Goal: Find specific page/section: Find specific page/section

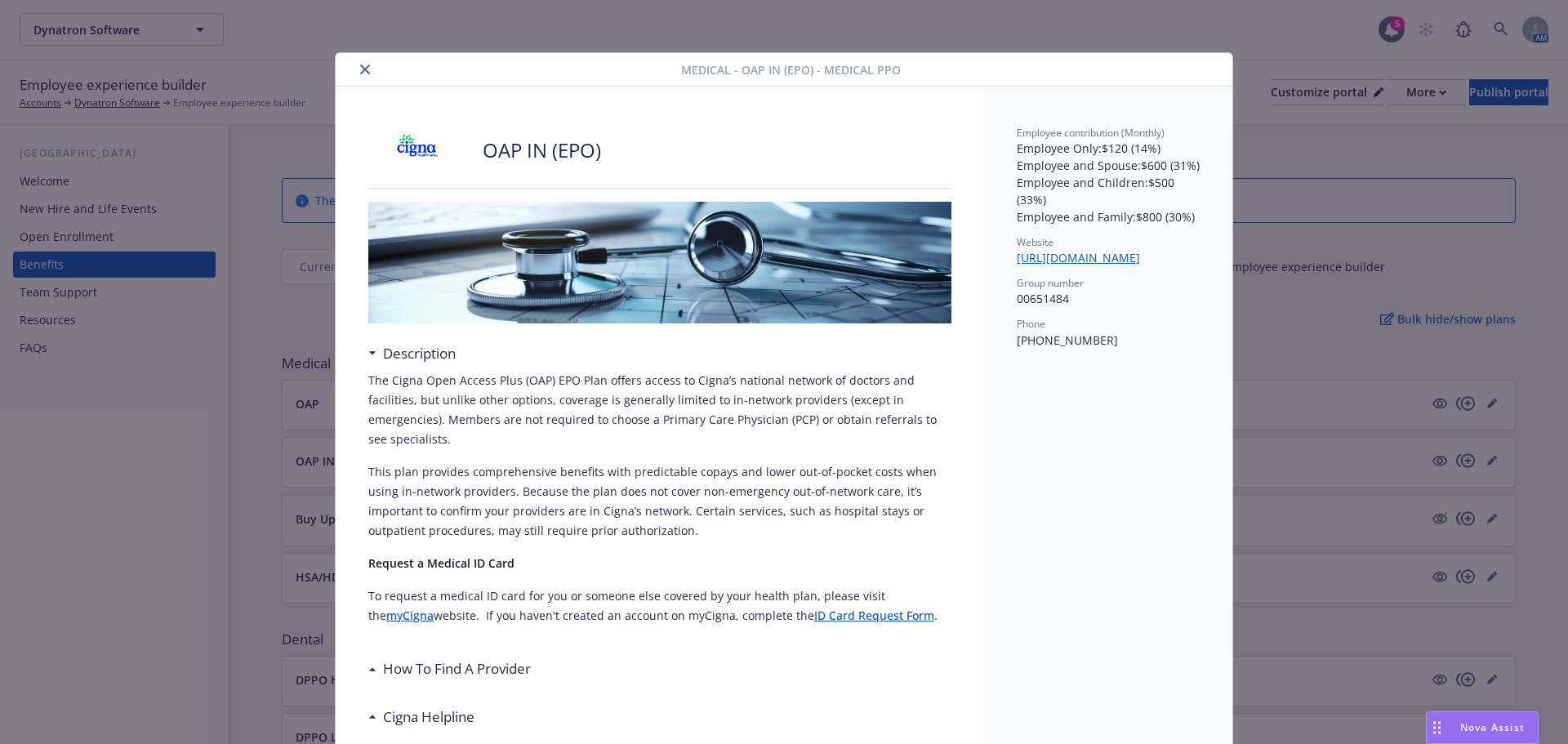
scroll to position [49, 0]
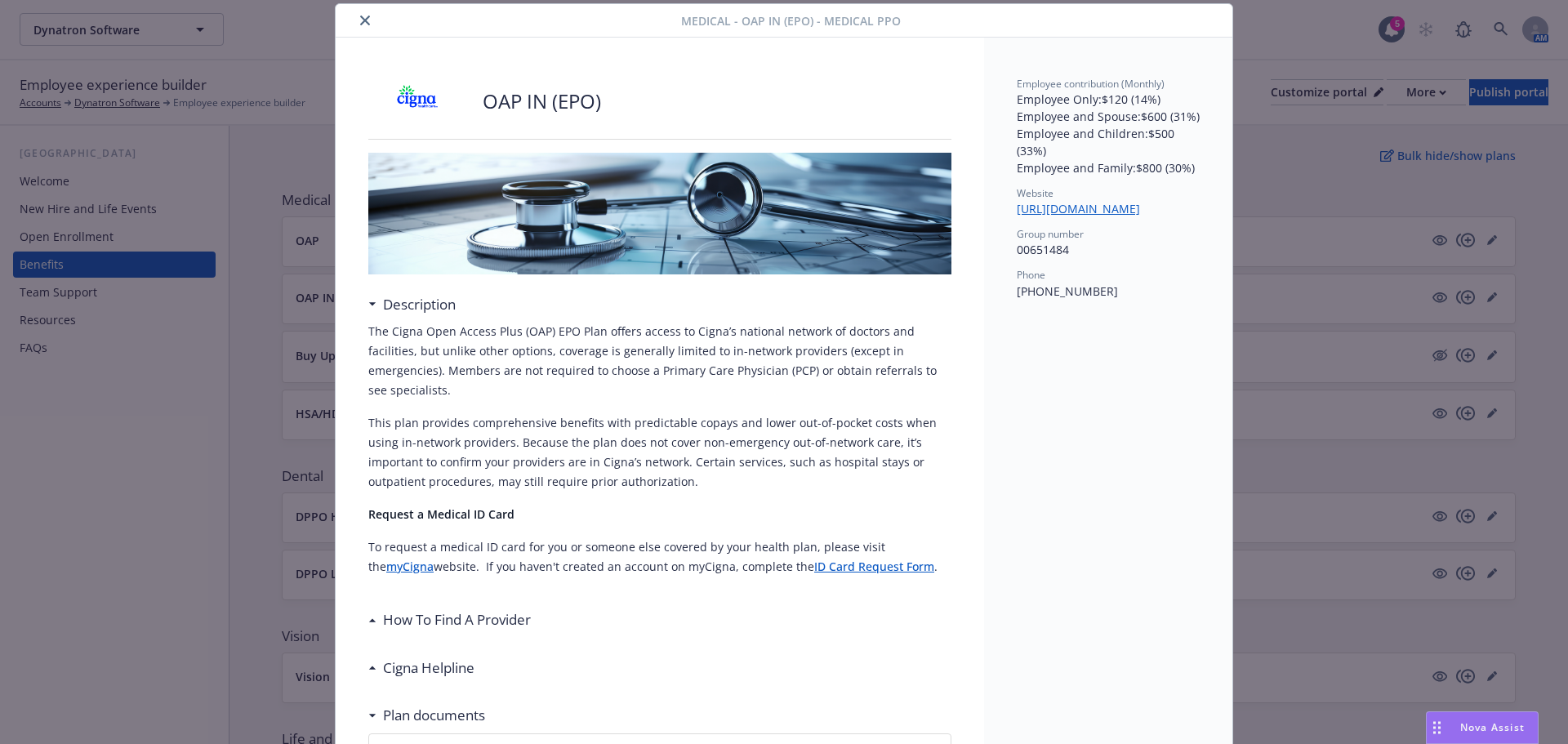
click at [360, 21] on icon "close" at bounding box center [365, 20] width 9 height 9
